Goal: Information Seeking & Learning: Compare options

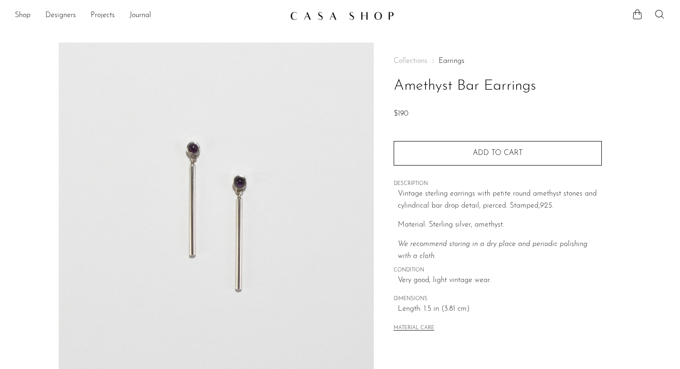
scroll to position [80, 0]
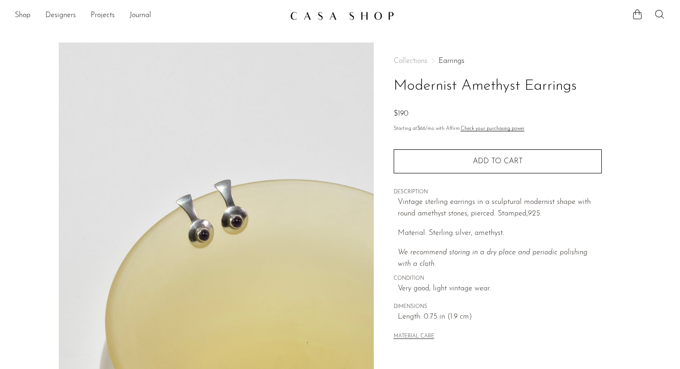
scroll to position [109, 0]
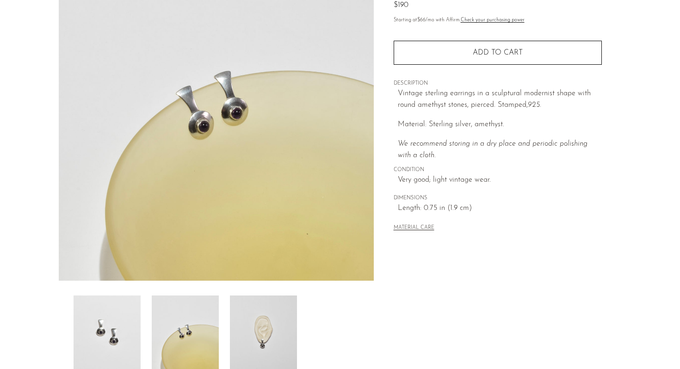
click at [193, 353] on img at bounding box center [185, 332] width 67 height 74
click at [260, 344] on img at bounding box center [263, 332] width 67 height 74
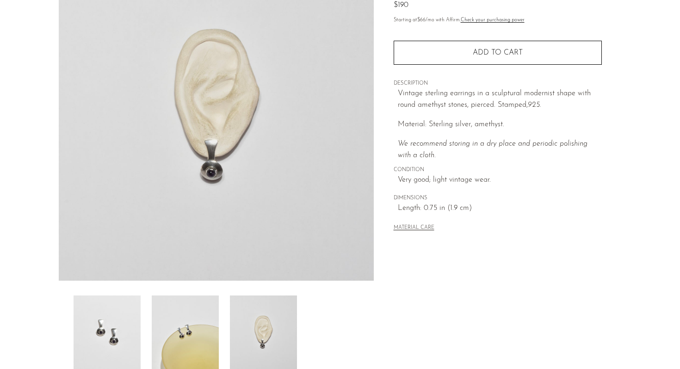
click at [135, 338] on img at bounding box center [107, 332] width 67 height 74
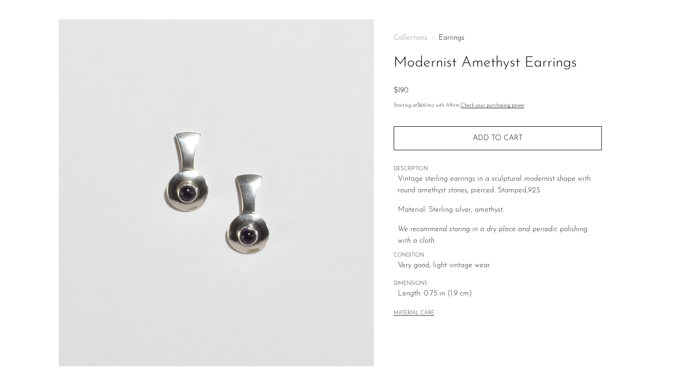
scroll to position [0, 0]
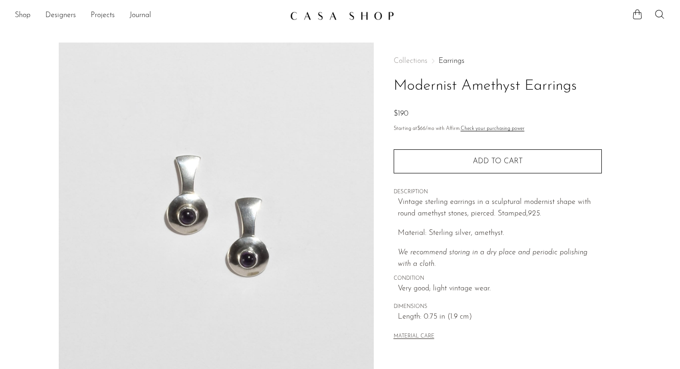
click at [183, 204] on img at bounding box center [216, 216] width 315 height 347
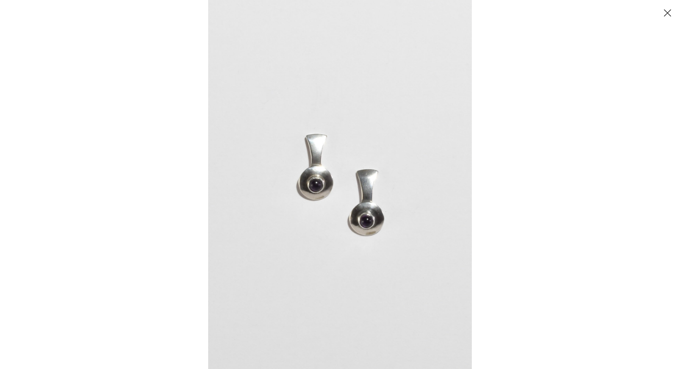
click at [310, 171] on img at bounding box center [340, 184] width 264 height 369
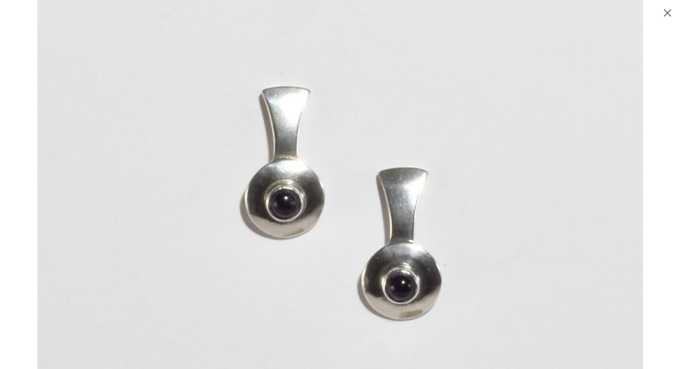
click at [310, 171] on img at bounding box center [339, 202] width 605 height 847
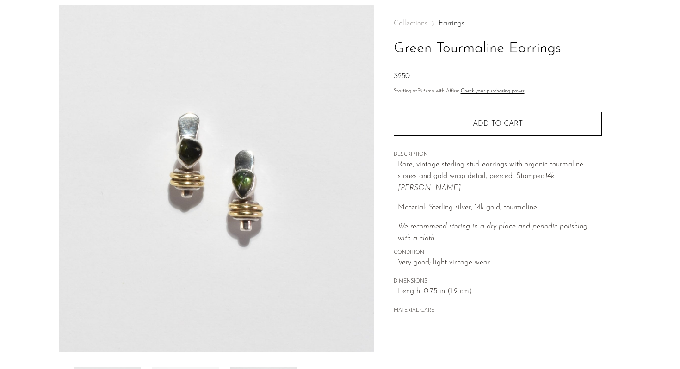
scroll to position [1, 0]
